Goal: Task Accomplishment & Management: Manage account settings

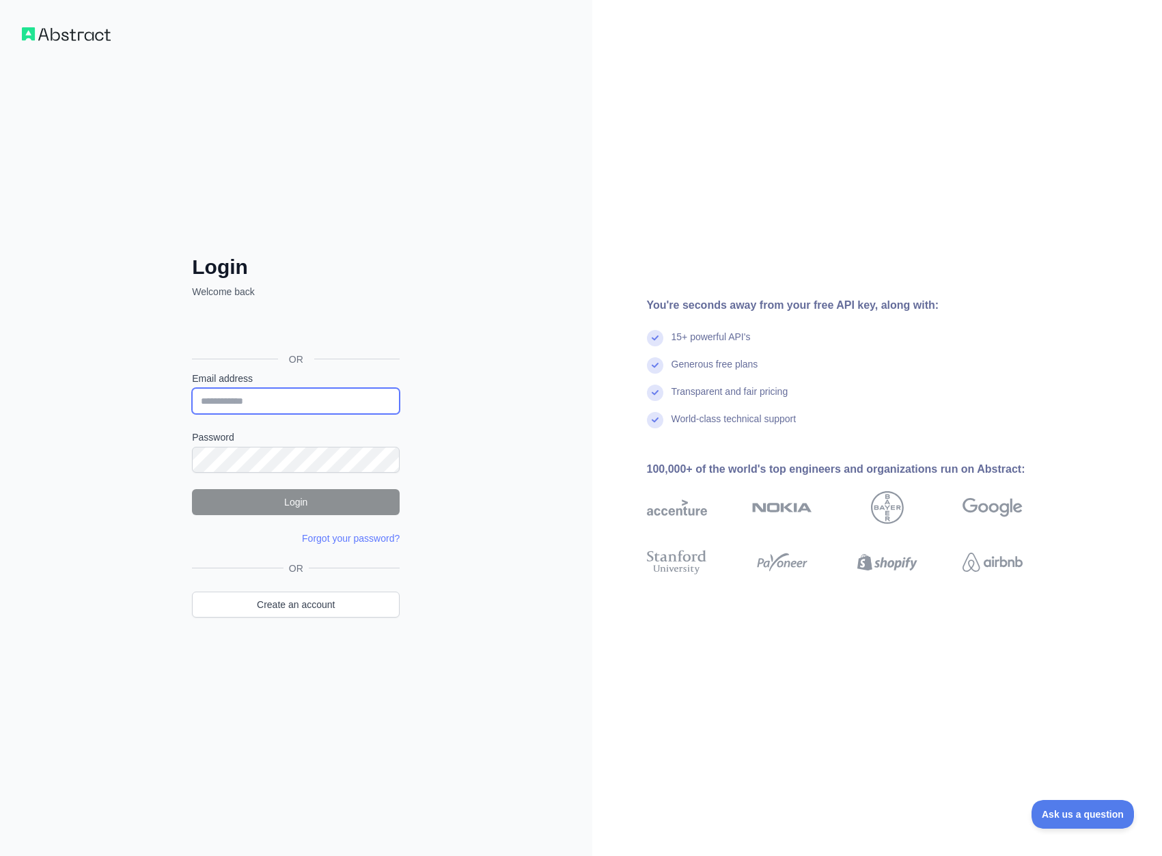
click at [268, 412] on input "Email address" at bounding box center [296, 401] width 208 height 26
type input "**********"
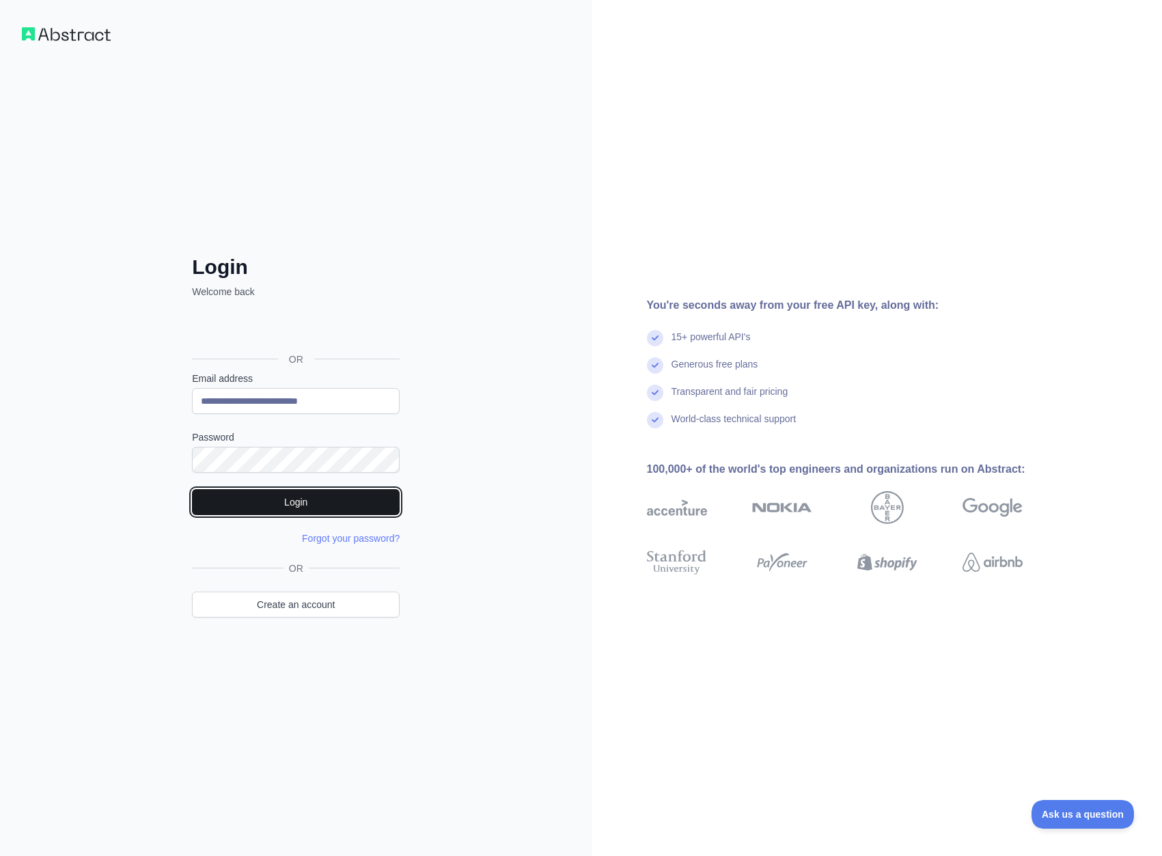
click at [252, 513] on button "Login" at bounding box center [296, 502] width 208 height 26
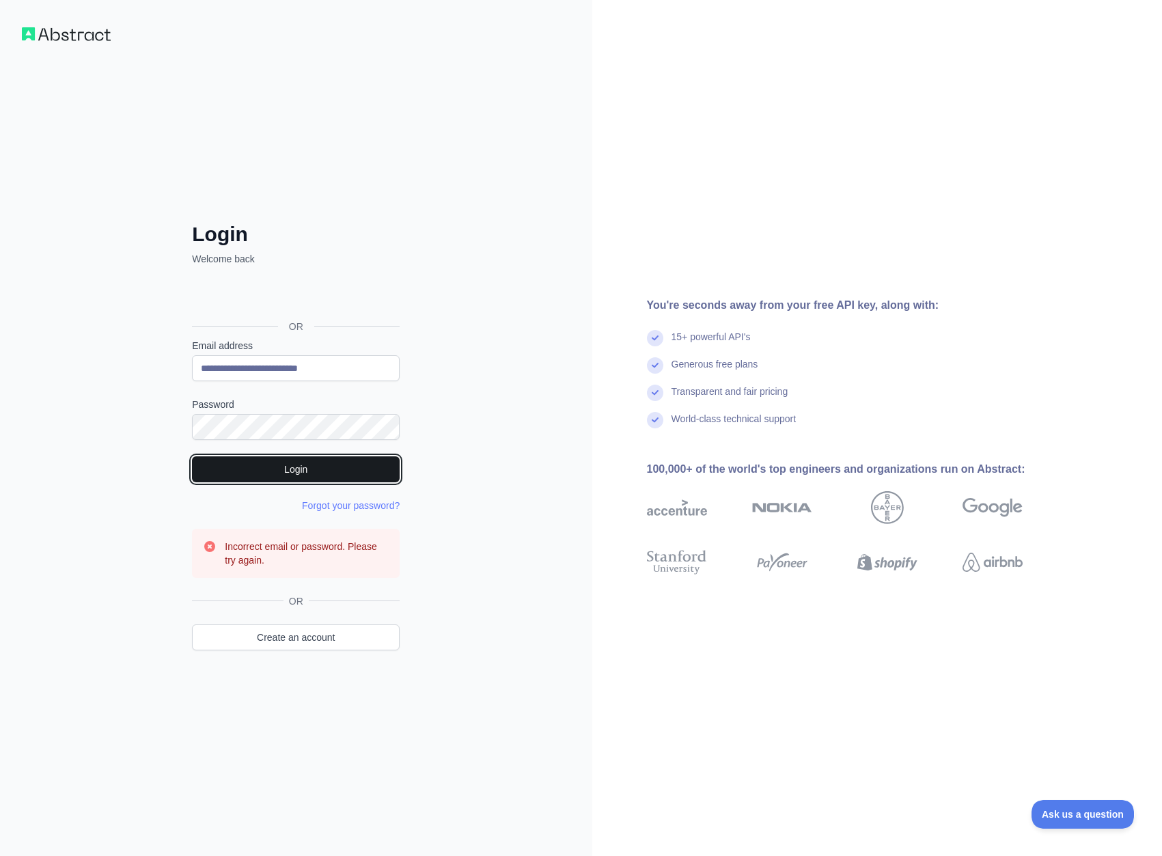
click at [344, 476] on button "Login" at bounding box center [296, 469] width 208 height 26
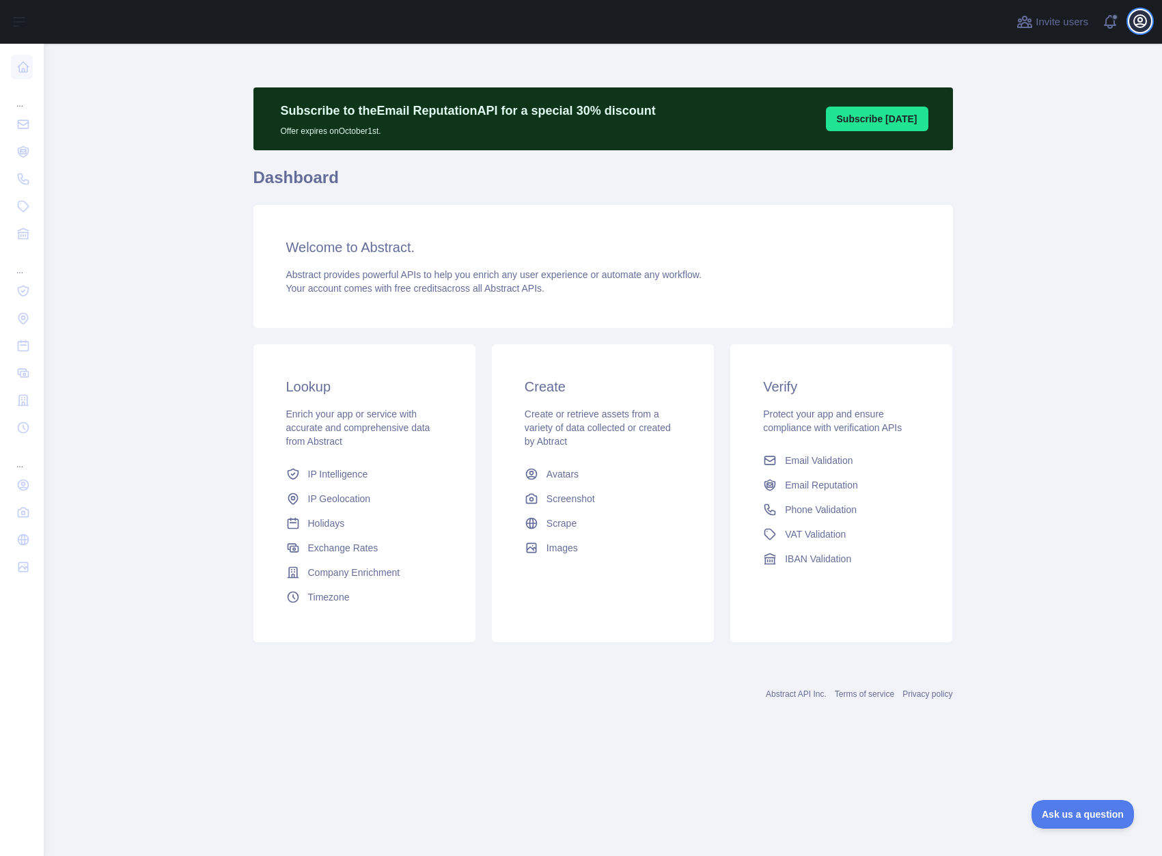
click at [1132, 29] on icon "button" at bounding box center [1140, 21] width 16 height 16
click at [1042, 145] on button "Billing" at bounding box center [1074, 148] width 153 height 25
